Goal: Contribute content: Contribute content

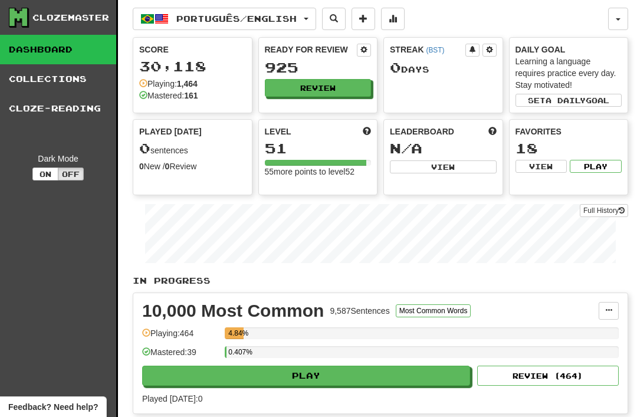
click at [84, 84] on link "Collections" at bounding box center [58, 78] width 116 height 29
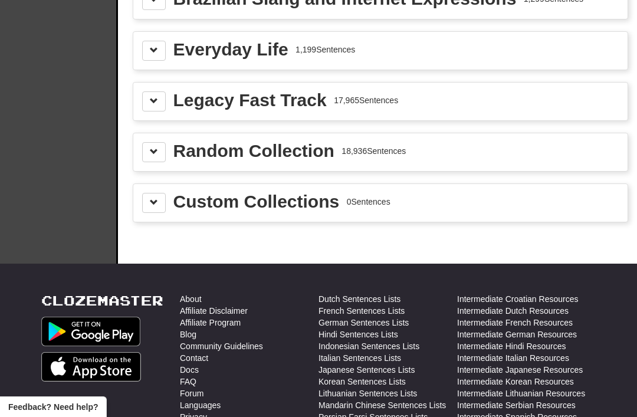
scroll to position [1465, 0]
click at [312, 211] on div "Custom Collections" at bounding box center [256, 202] width 166 height 18
click at [163, 202] on button at bounding box center [154, 203] width 24 height 20
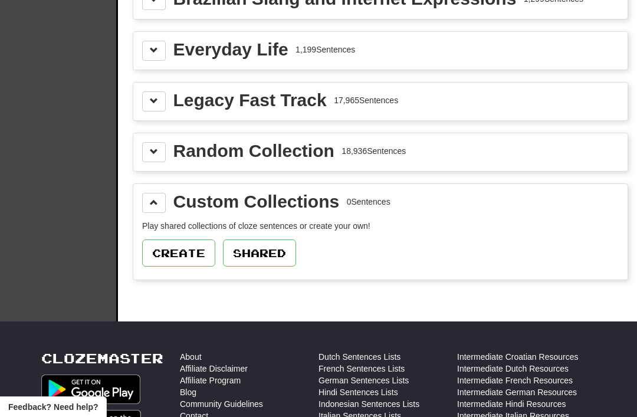
click at [190, 253] on button "Create" at bounding box center [178, 252] width 73 height 27
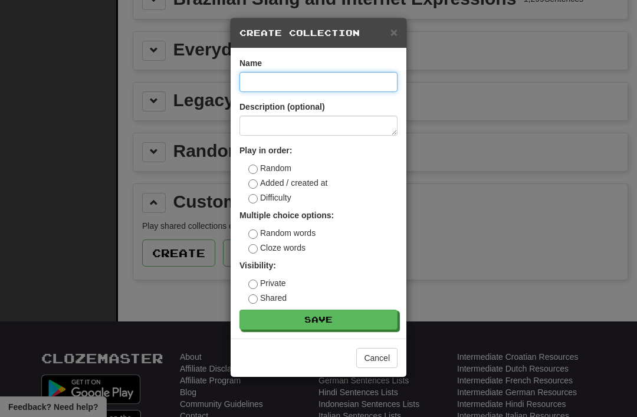
click at [307, 83] on input at bounding box center [318, 82] width 158 height 20
click at [527, 161] on div "× Create Collection Name Description (optional) Play in order: Random Added / c…" at bounding box center [318, 208] width 637 height 417
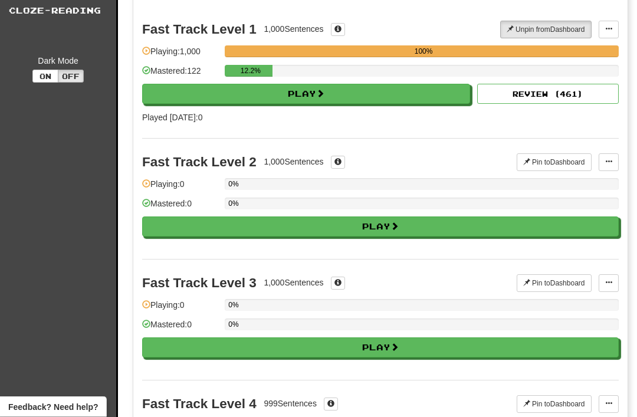
scroll to position [0, 0]
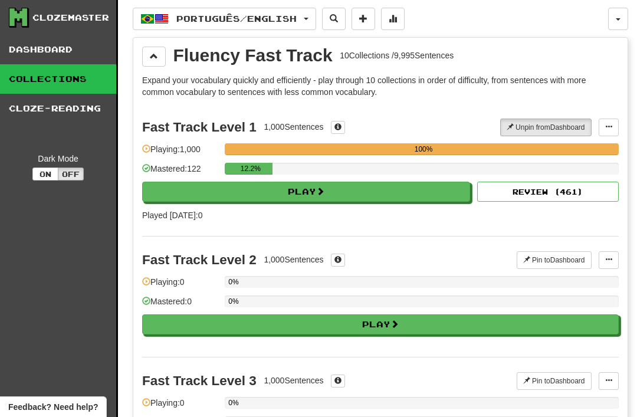
click at [269, 27] on button "Português / English" at bounding box center [224, 19] width 183 height 22
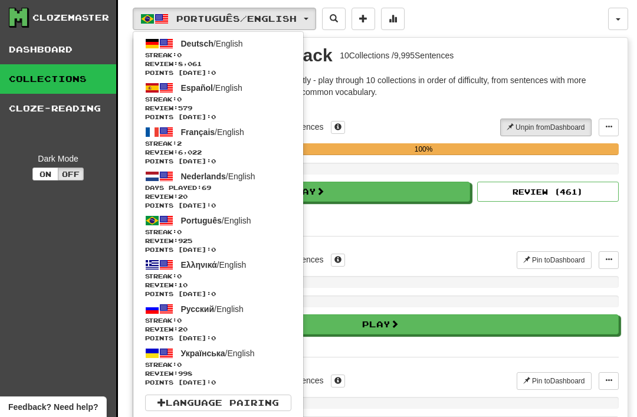
click at [227, 137] on link "Français / English Streak: 2 Review: 6,022 Points today: 0" at bounding box center [218, 145] width 170 height 44
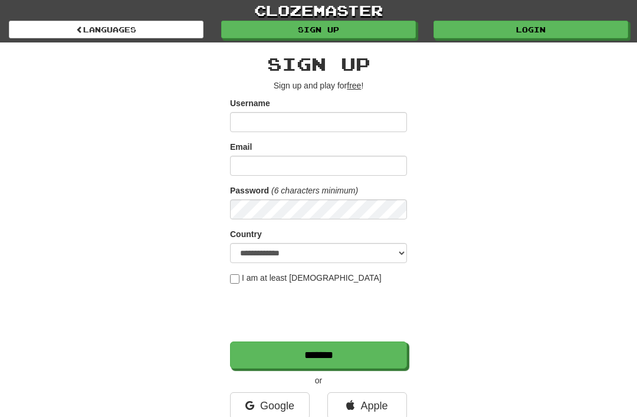
click at [347, 118] on input "Username" at bounding box center [318, 122] width 177 height 20
click at [532, 38] on link "Login" at bounding box center [530, 30] width 194 height 18
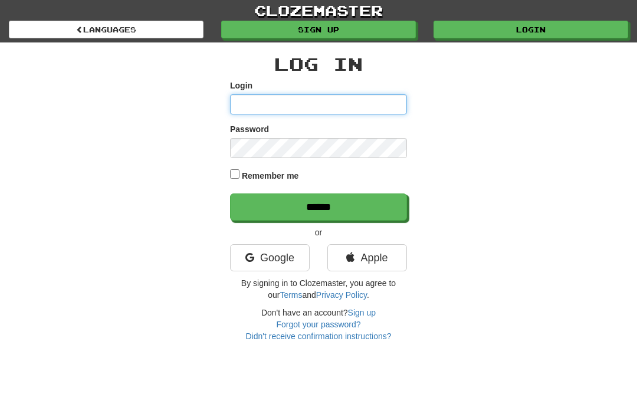
type input "**********"
click at [318, 206] on input "******" at bounding box center [318, 206] width 177 height 27
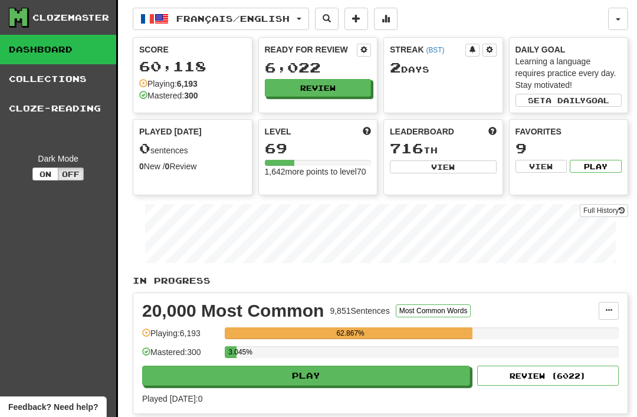
click at [87, 86] on link "Collections" at bounding box center [58, 78] width 116 height 29
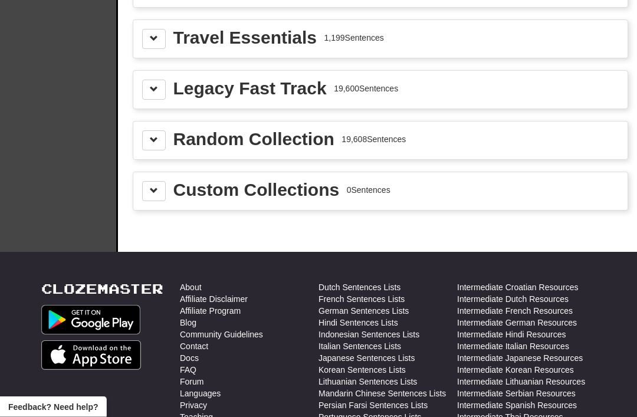
scroll to position [1667, 0]
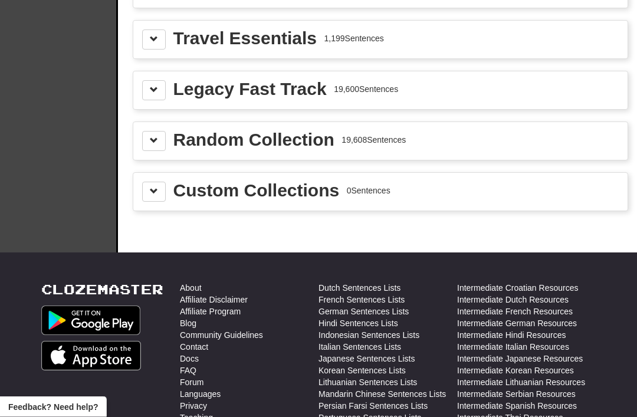
click at [349, 201] on div "Custom Collections 0 Sentences" at bounding box center [380, 192] width 476 height 20
click at [255, 197] on div "Custom Collections" at bounding box center [256, 191] width 166 height 18
click at [162, 189] on button at bounding box center [154, 192] width 24 height 20
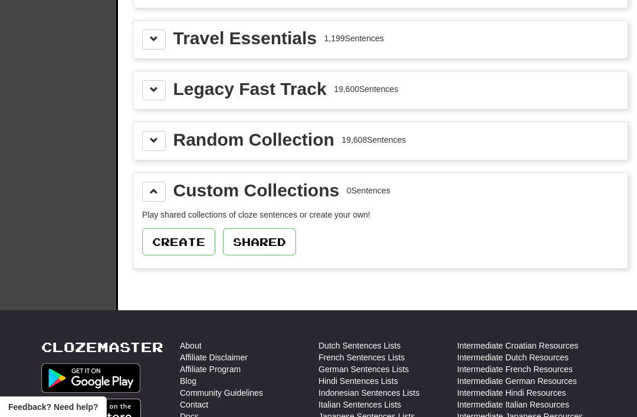
click at [197, 237] on button "Create" at bounding box center [178, 241] width 73 height 27
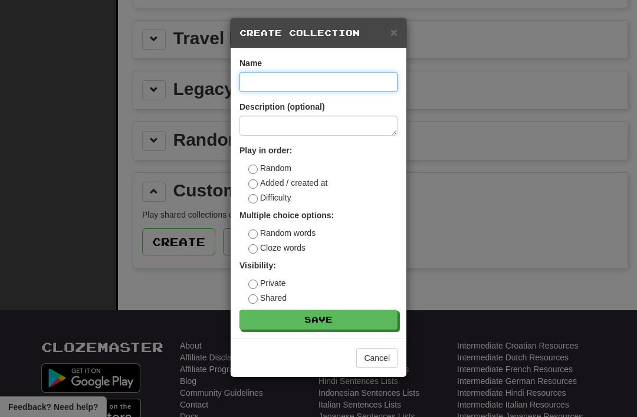
click at [318, 86] on input at bounding box center [318, 82] width 158 height 20
type input "**********"
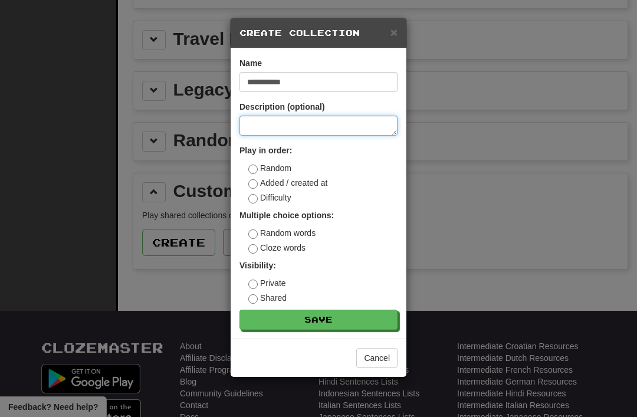
click at [319, 128] on textarea at bounding box center [318, 126] width 158 height 20
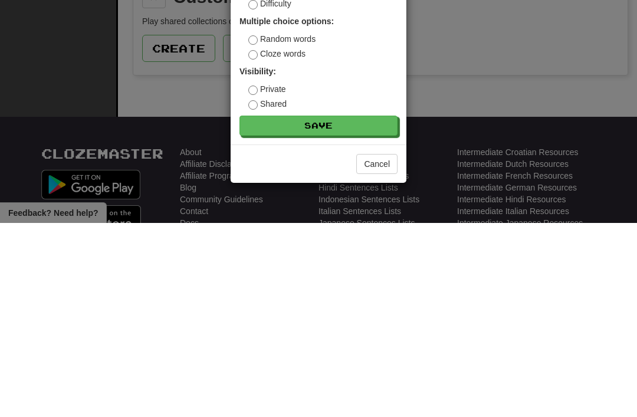
click at [342, 309] on button "Save" at bounding box center [318, 319] width 158 height 20
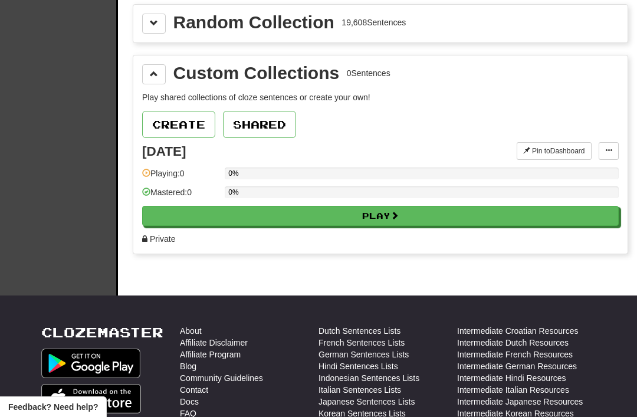
scroll to position [1784, 0]
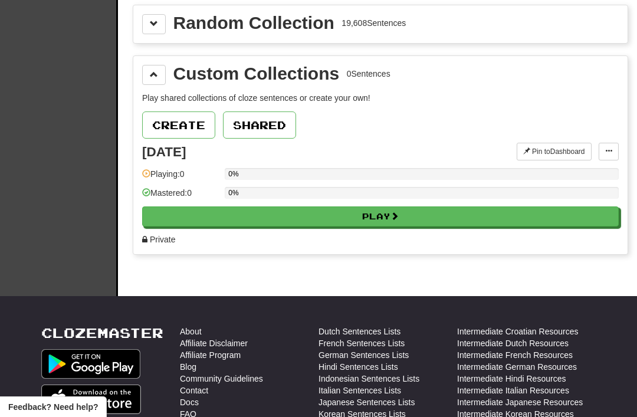
click at [614, 152] on button at bounding box center [608, 152] width 20 height 18
click at [569, 205] on span "Edit Collection" at bounding box center [561, 203] width 53 height 9
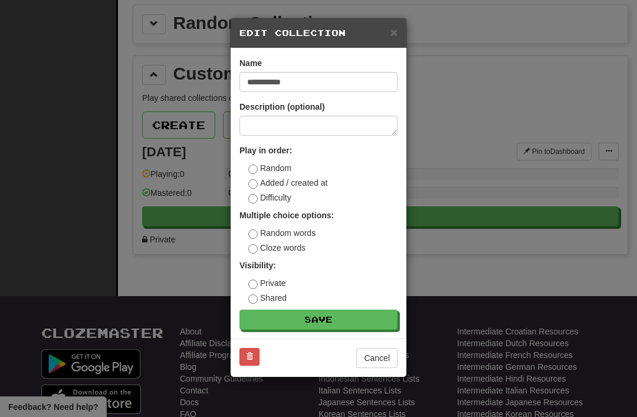
click at [362, 325] on button "Save" at bounding box center [318, 319] width 158 height 20
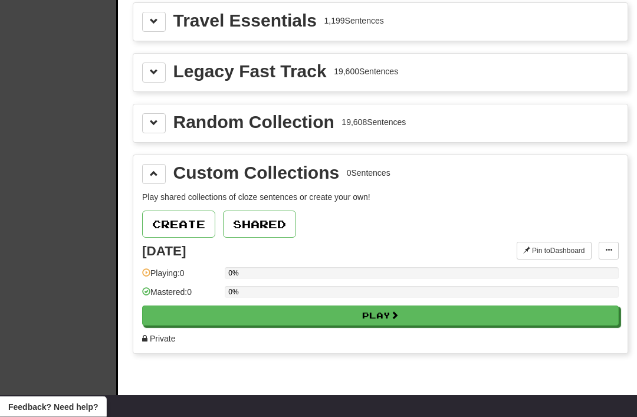
scroll to position [1685, 0]
click at [609, 253] on span at bounding box center [608, 249] width 7 height 7
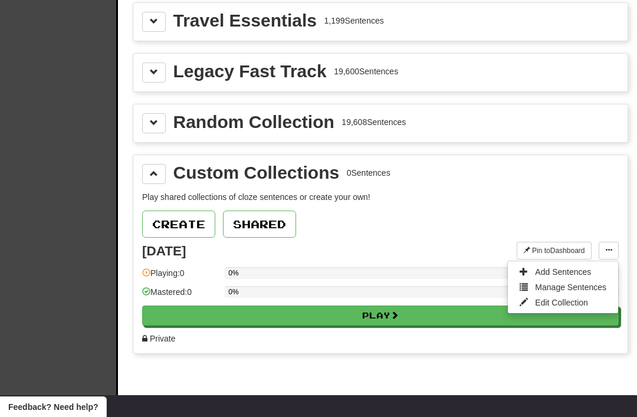
click at [577, 276] on span "Add Sentences" at bounding box center [563, 271] width 56 height 9
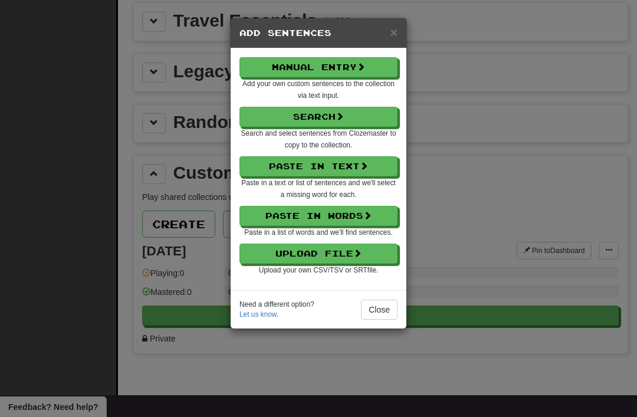
click at [355, 64] on button "Manual Entry" at bounding box center [318, 67] width 158 height 20
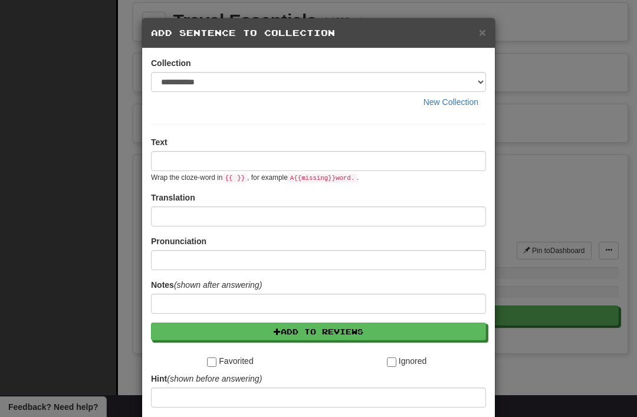
click at [479, 38] on span "×" at bounding box center [482, 32] width 7 height 14
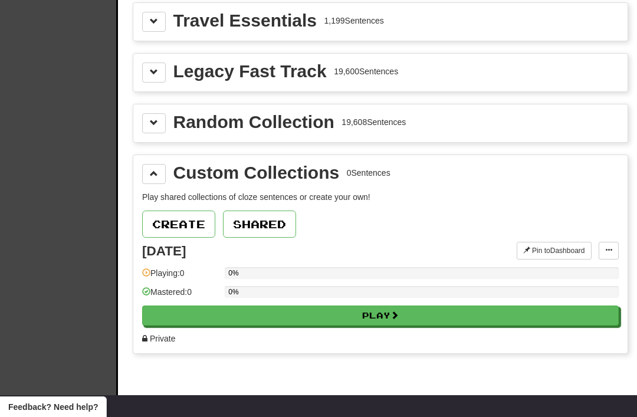
click at [609, 248] on span at bounding box center [608, 249] width 7 height 7
click at [580, 271] on span "Add Sentences" at bounding box center [563, 271] width 56 height 9
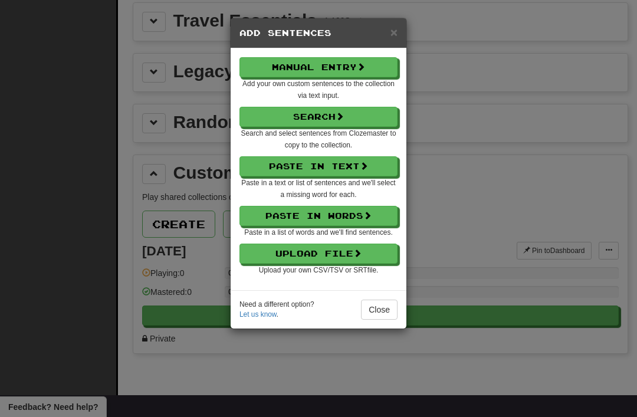
click at [338, 159] on button "Paste in Text" at bounding box center [318, 166] width 158 height 20
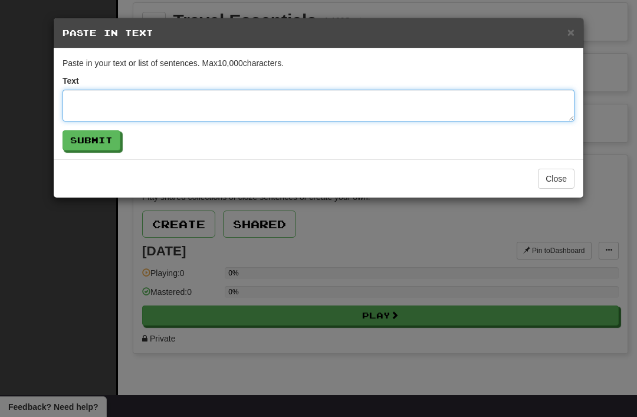
click at [91, 97] on textarea at bounding box center [318, 106] width 512 height 32
paste textarea "**********"
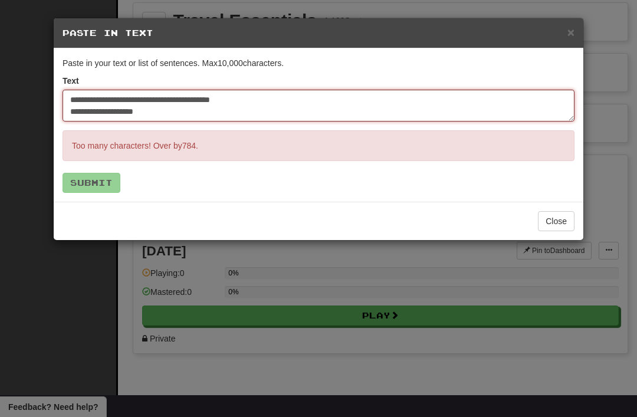
scroll to position [2517, 0]
click at [197, 120] on textarea at bounding box center [318, 106] width 512 height 32
click at [207, 118] on textarea at bounding box center [318, 106] width 512 height 32
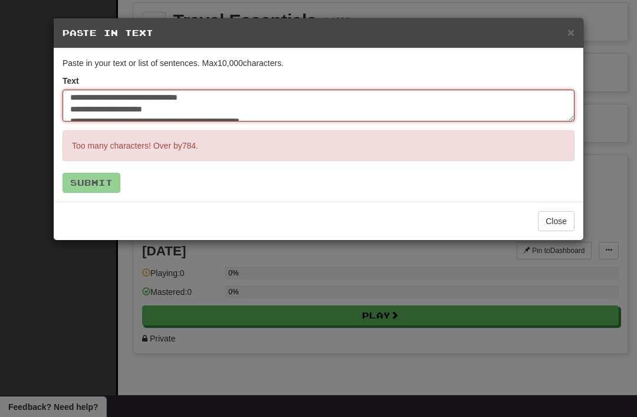
scroll to position [2571, 0]
click at [78, 96] on textarea at bounding box center [318, 106] width 512 height 32
click at [78, 95] on textarea at bounding box center [318, 106] width 512 height 32
click at [71, 111] on textarea at bounding box center [318, 106] width 512 height 32
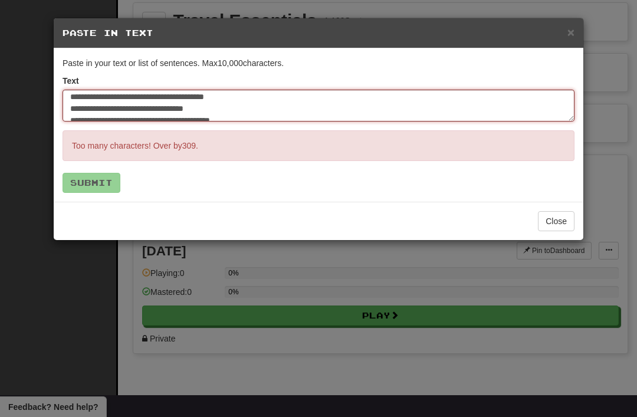
click at [70, 110] on textarea at bounding box center [318, 106] width 512 height 32
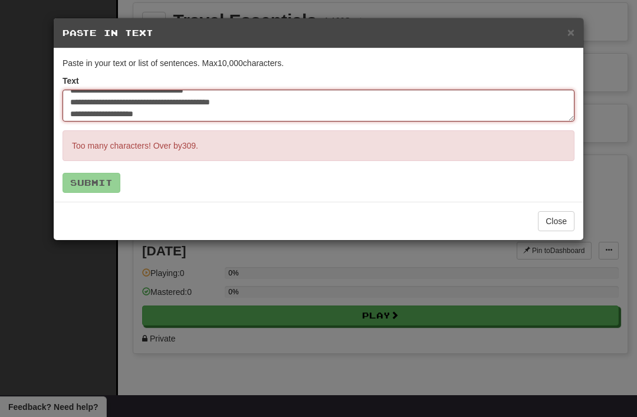
scroll to position [2558, 0]
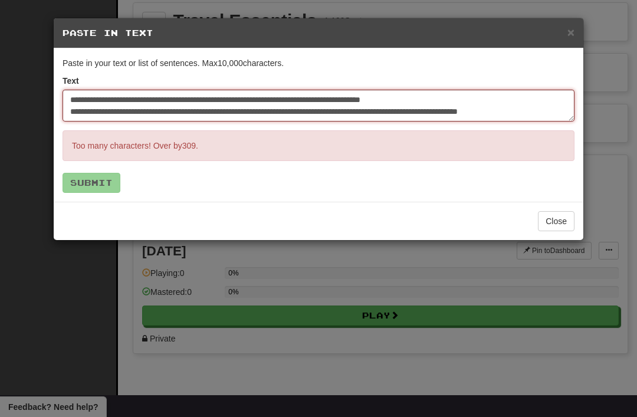
type textarea "**********"
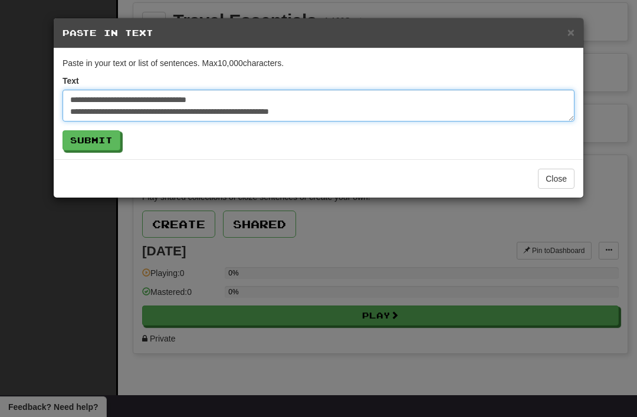
scroll to position [2475, 0]
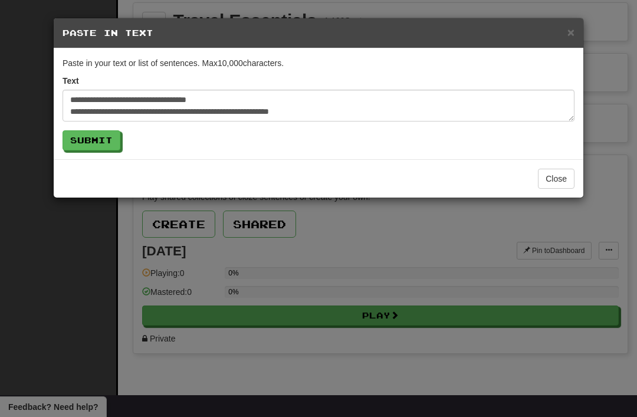
click at [112, 142] on button "Submit" at bounding box center [91, 140] width 58 height 20
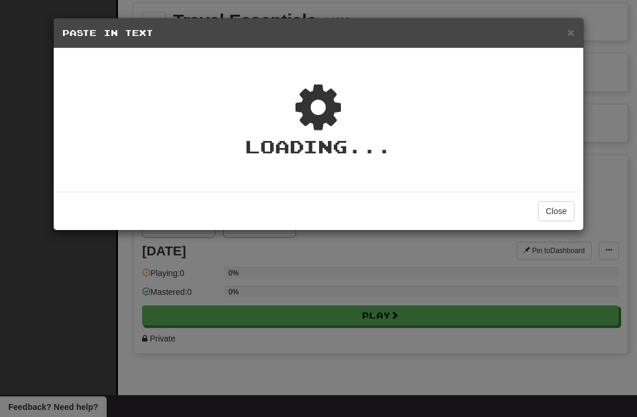
type textarea "*"
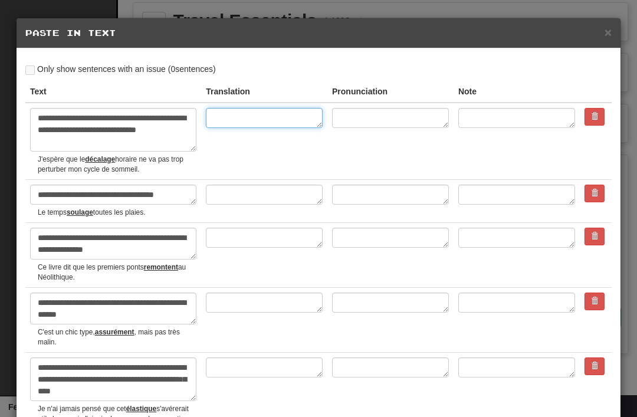
click at [267, 120] on textarea at bounding box center [264, 118] width 117 height 20
click at [608, 28] on span "×" at bounding box center [607, 32] width 7 height 14
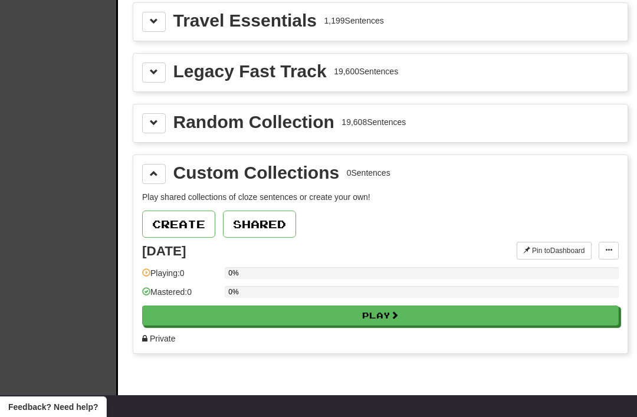
click at [606, 253] on span at bounding box center [608, 249] width 7 height 7
click at [576, 301] on span "Edit Collection" at bounding box center [561, 302] width 53 height 9
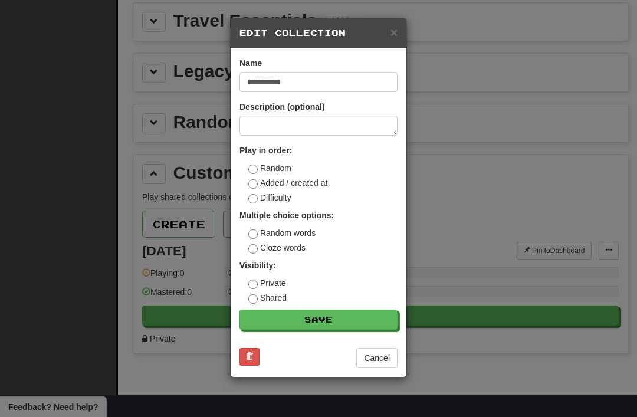
click at [254, 356] on button at bounding box center [249, 357] width 20 height 18
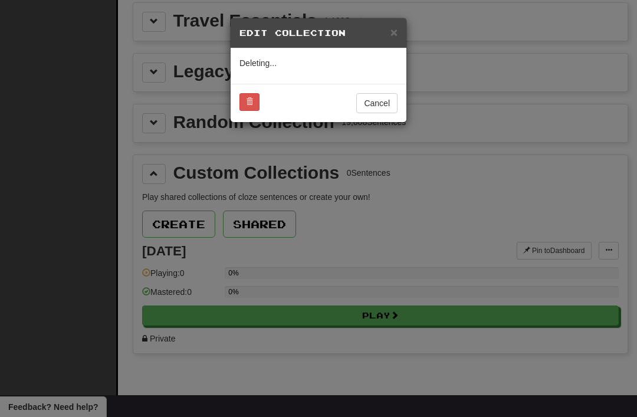
scroll to position [1723, 0]
